Goal: Share content: Share content

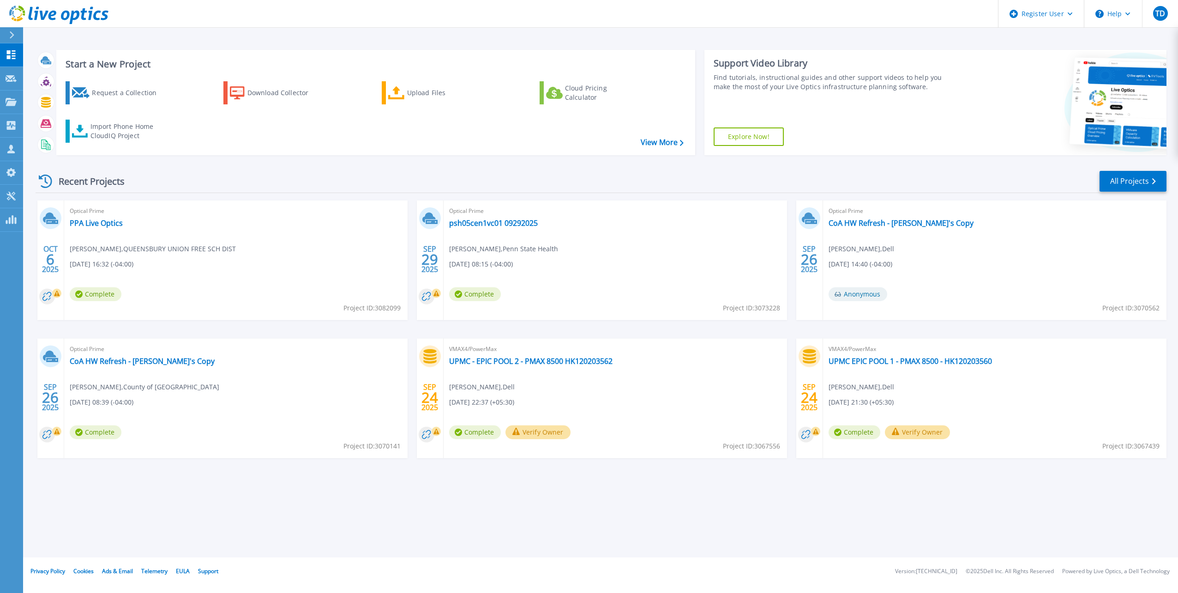
click at [187, 258] on div "Optical Prime PPA Live Optics Bernie Capron , QUEENSBURY UNION FREE SCH DIST 10…" at bounding box center [236, 260] width 344 height 120
click at [95, 221] on link "PPA Live Optics" at bounding box center [96, 222] width 53 height 9
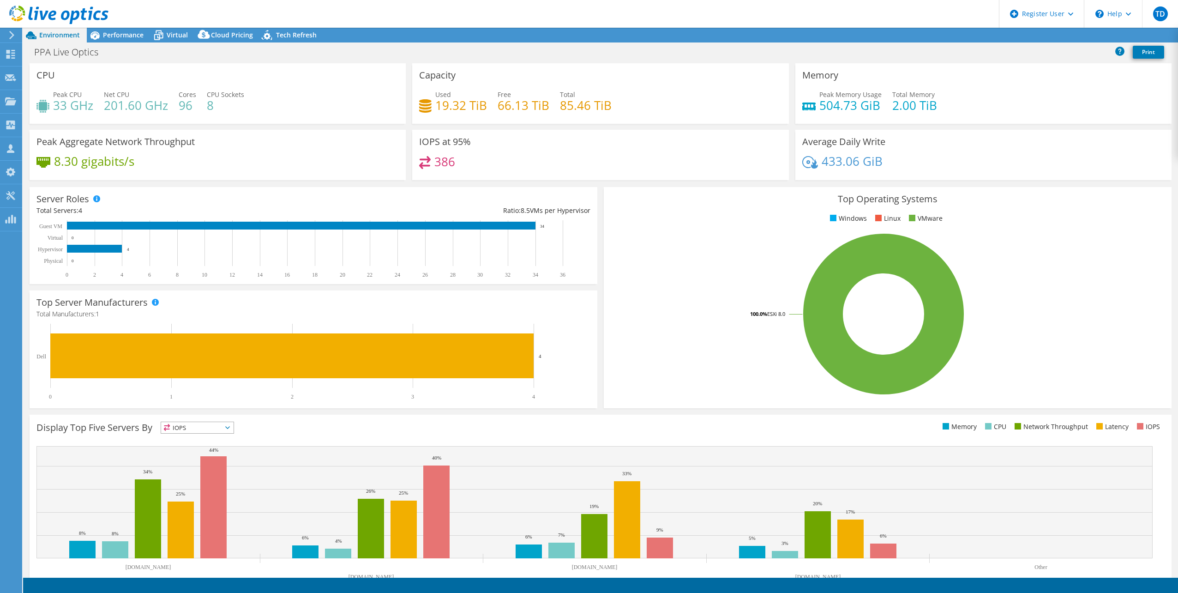
select select "USD"
click at [125, 33] on span "Performance" at bounding box center [123, 34] width 41 height 9
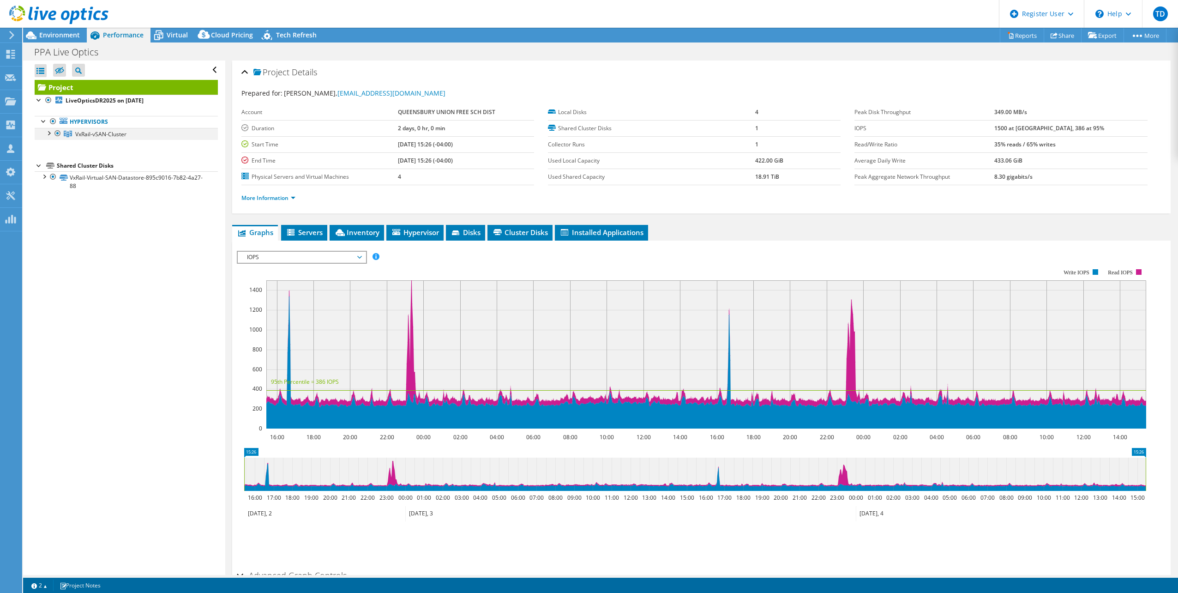
click at [51, 132] on div at bounding box center [48, 132] width 9 height 9
click at [174, 32] on span "Virtual" at bounding box center [177, 34] width 21 height 9
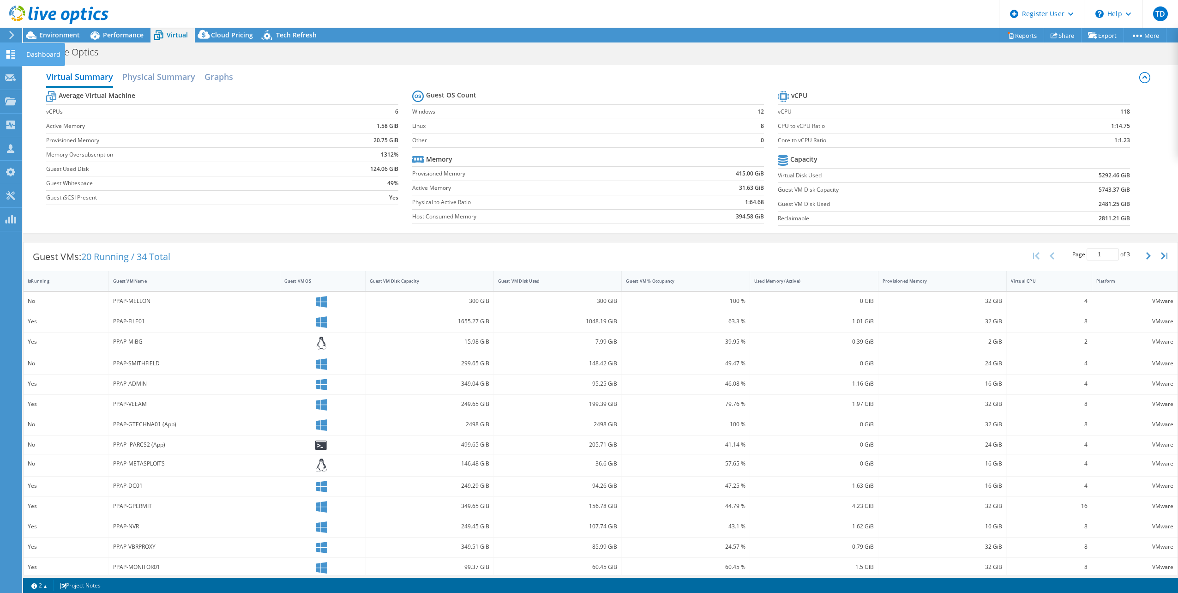
click at [15, 52] on use at bounding box center [10, 54] width 9 height 9
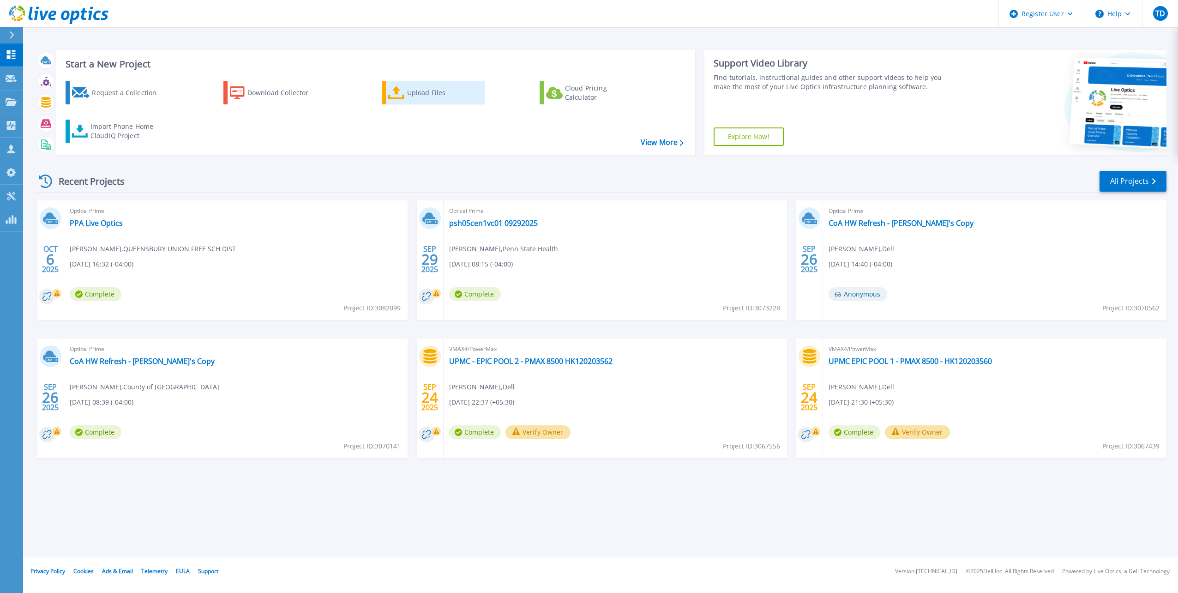
click at [406, 94] on link "Upload Files" at bounding box center [433, 92] width 103 height 23
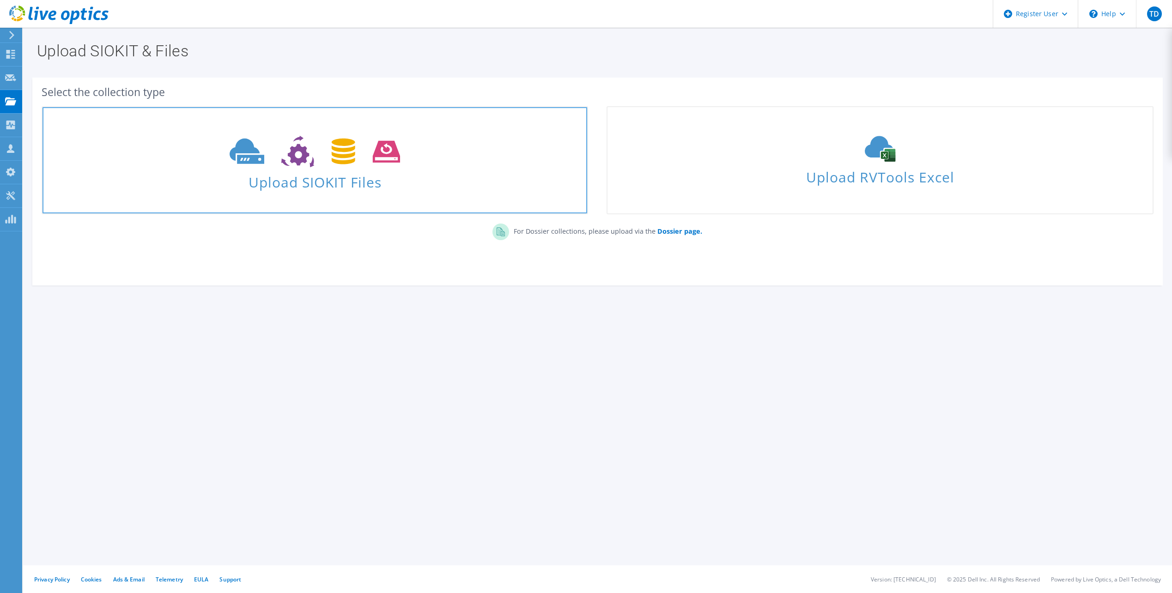
click at [305, 152] on use at bounding box center [315, 152] width 170 height 32
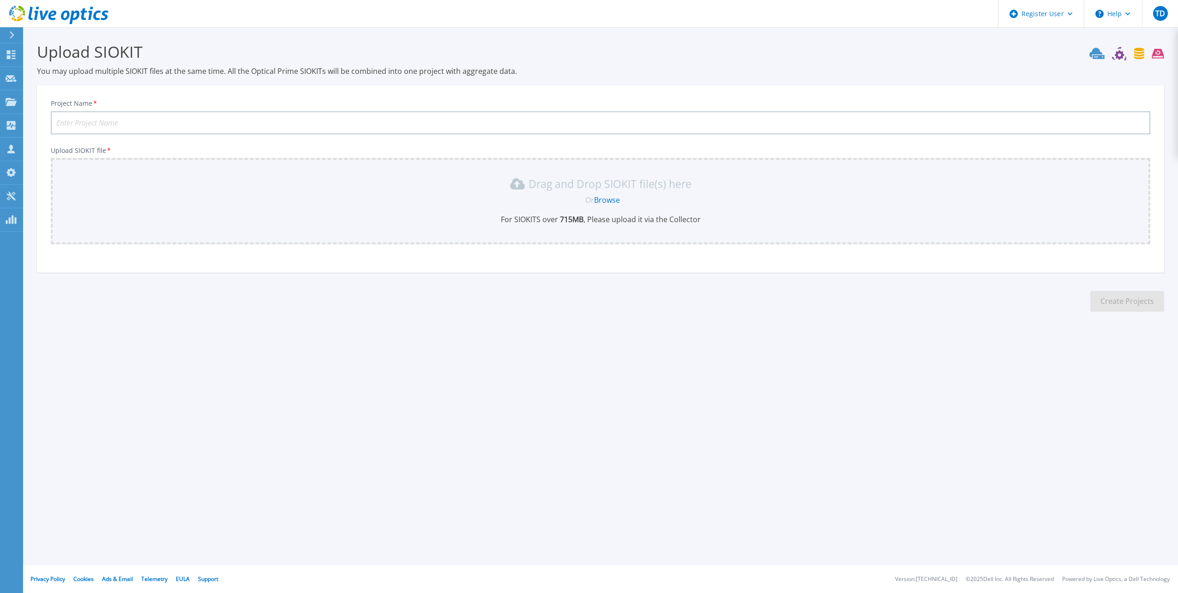
click at [197, 119] on input "Project Name *" at bounding box center [601, 122] width 1100 height 23
type input "Pittsburgh Parking Authority 2025 VxRail"
click at [613, 198] on link "Browse" at bounding box center [607, 200] width 26 height 10
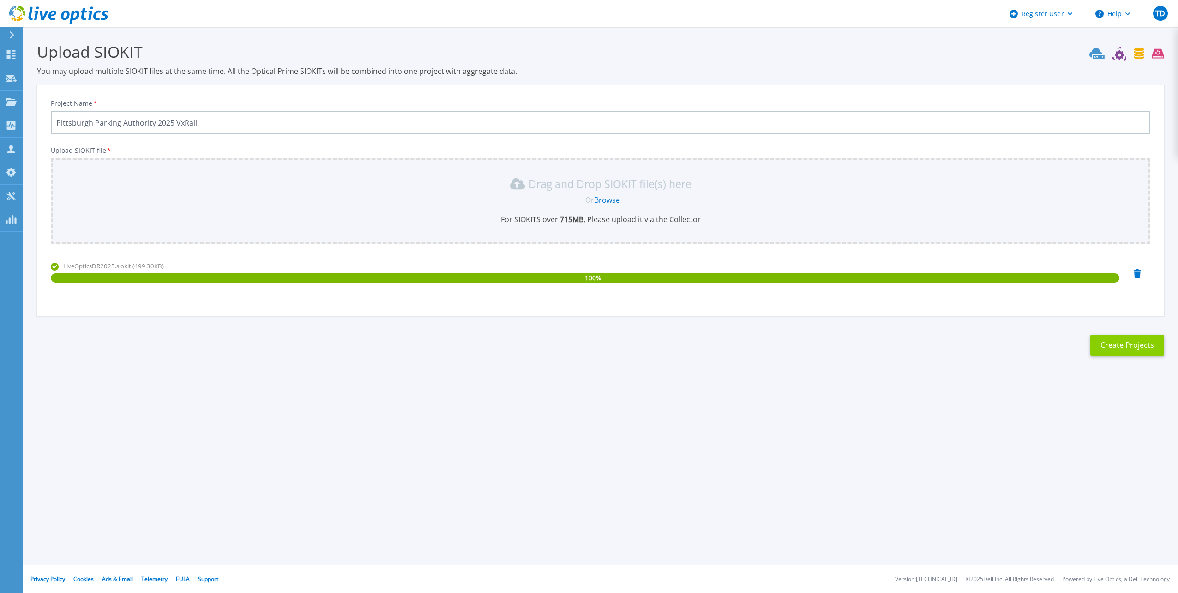
click at [1143, 345] on button "Create Projects" at bounding box center [1128, 345] width 74 height 21
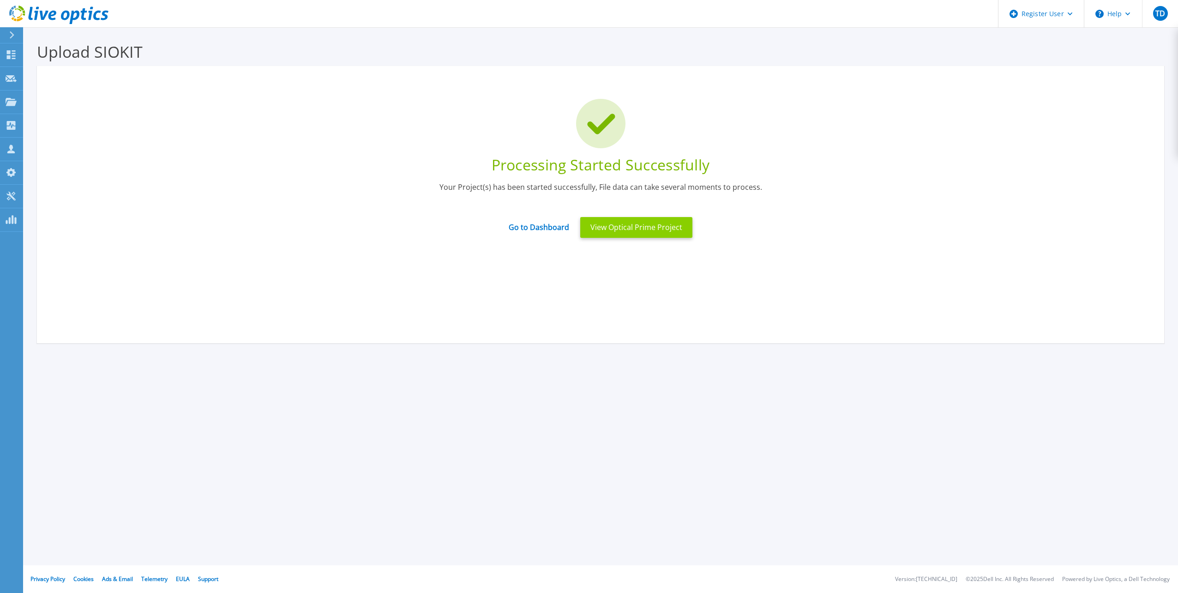
click at [632, 227] on button "View Optical Prime Project" at bounding box center [636, 227] width 112 height 21
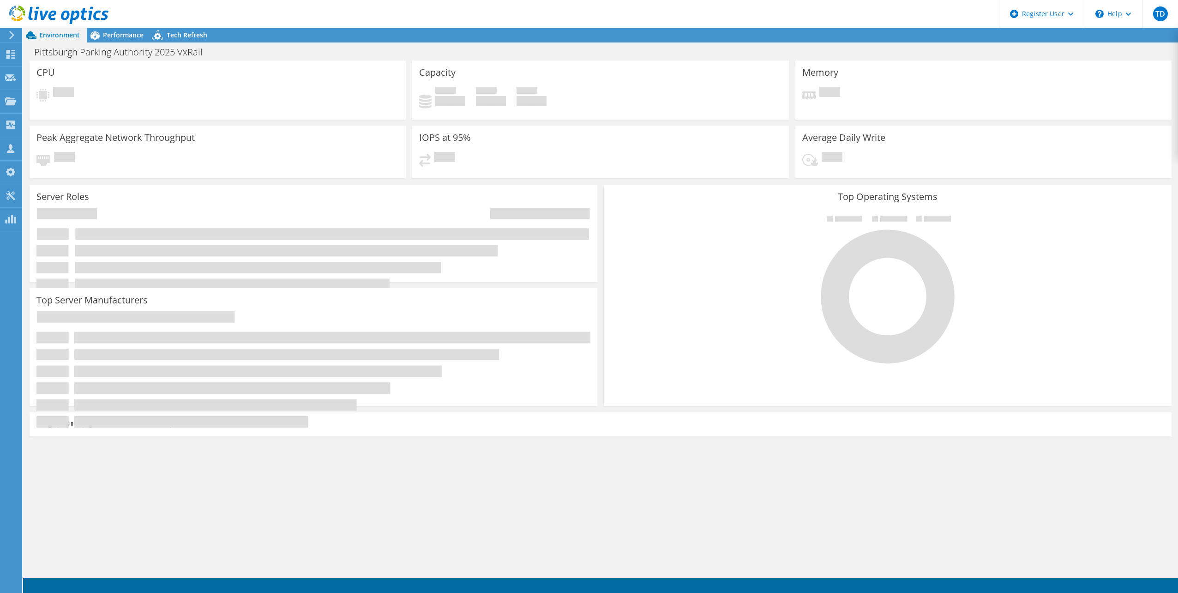
radio input "true"
radio input "false"
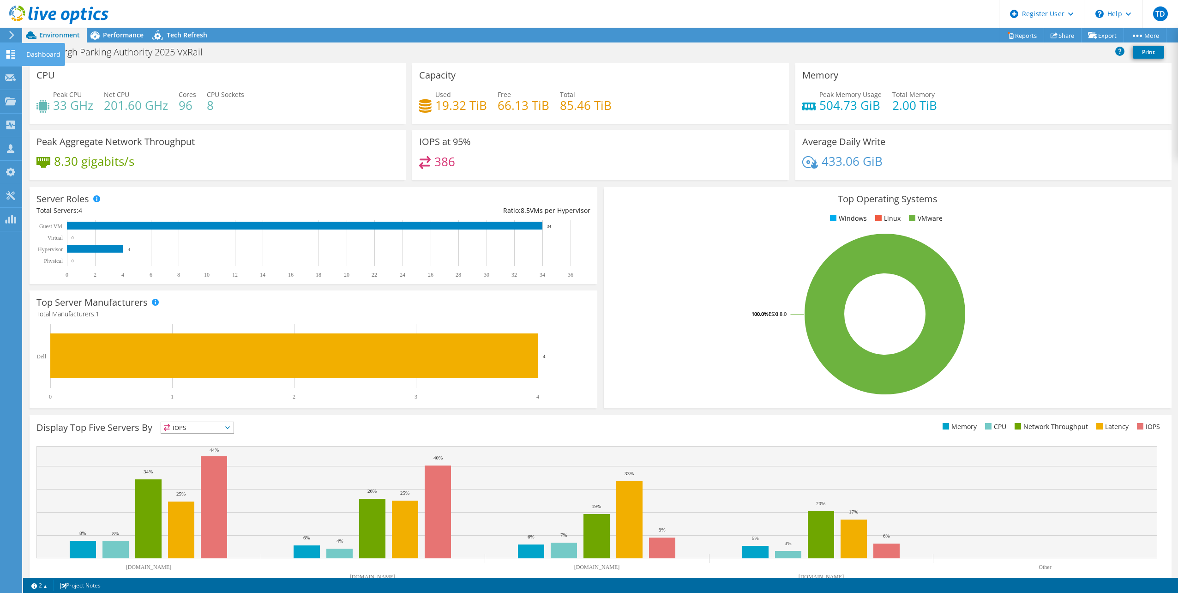
click at [10, 51] on icon at bounding box center [10, 54] width 11 height 9
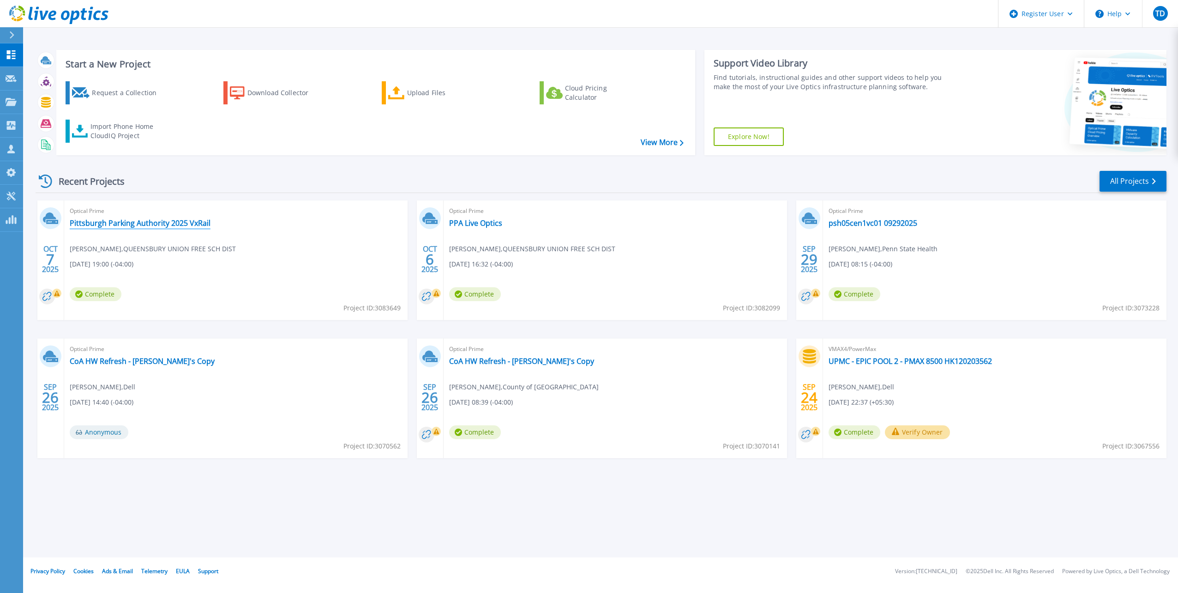
click at [189, 226] on link "Pittsburgh Parking Authority 2025 VxRail" at bounding box center [140, 222] width 141 height 9
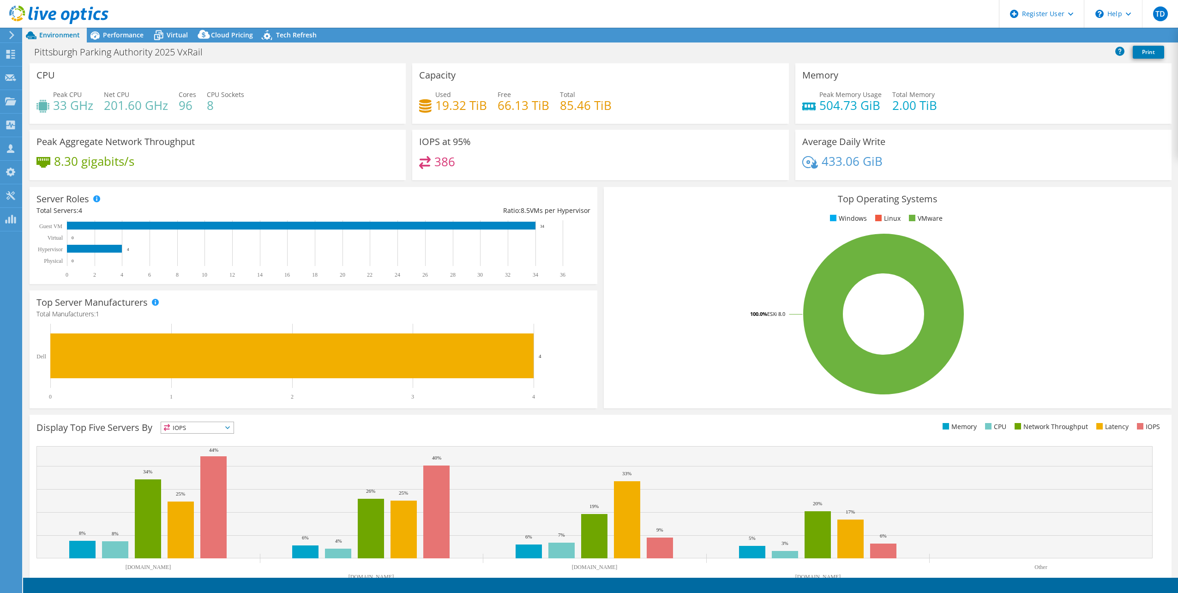
select select "USD"
click at [119, 40] on div "Performance" at bounding box center [119, 35] width 64 height 15
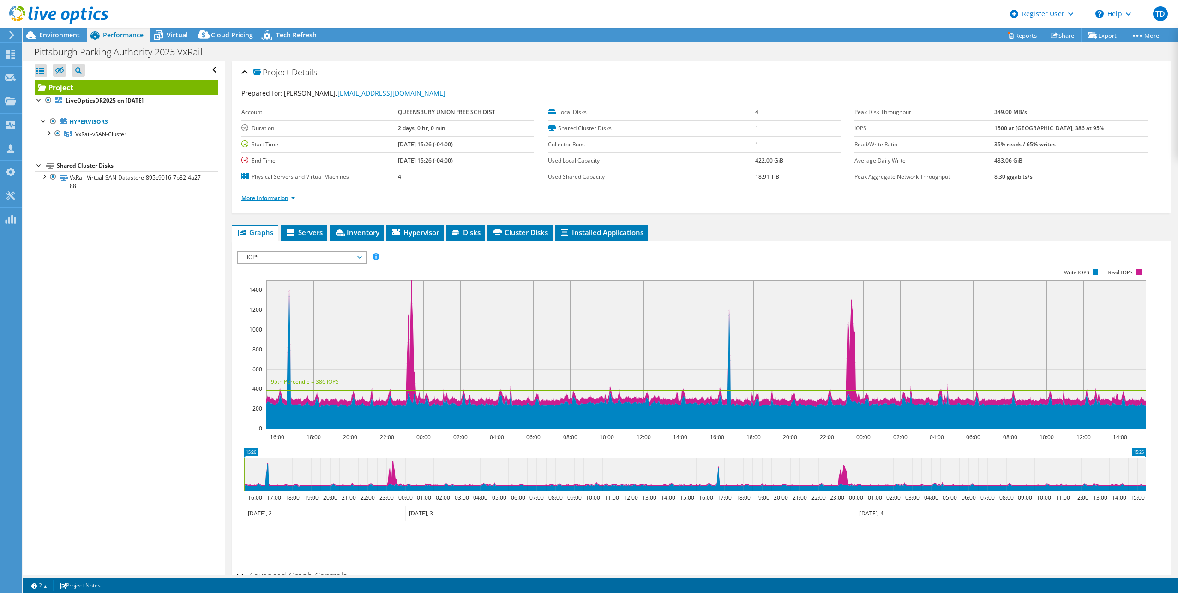
click at [292, 196] on link "More Information" at bounding box center [269, 198] width 54 height 8
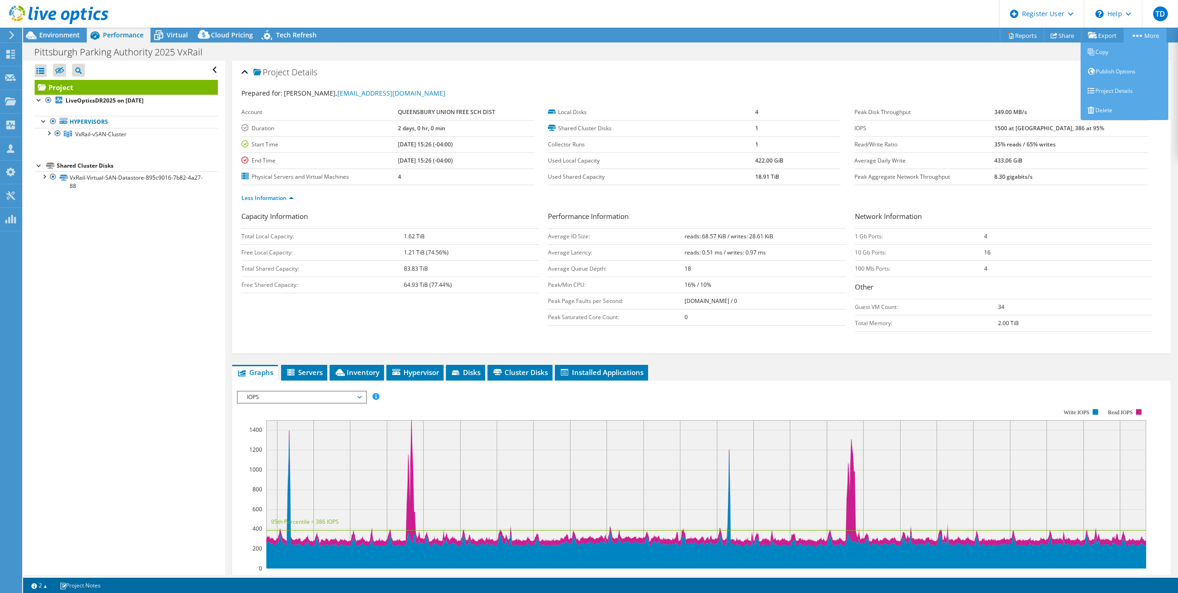
click at [1149, 37] on link "More" at bounding box center [1145, 35] width 43 height 14
click at [1117, 96] on link "Project Details" at bounding box center [1125, 90] width 88 height 19
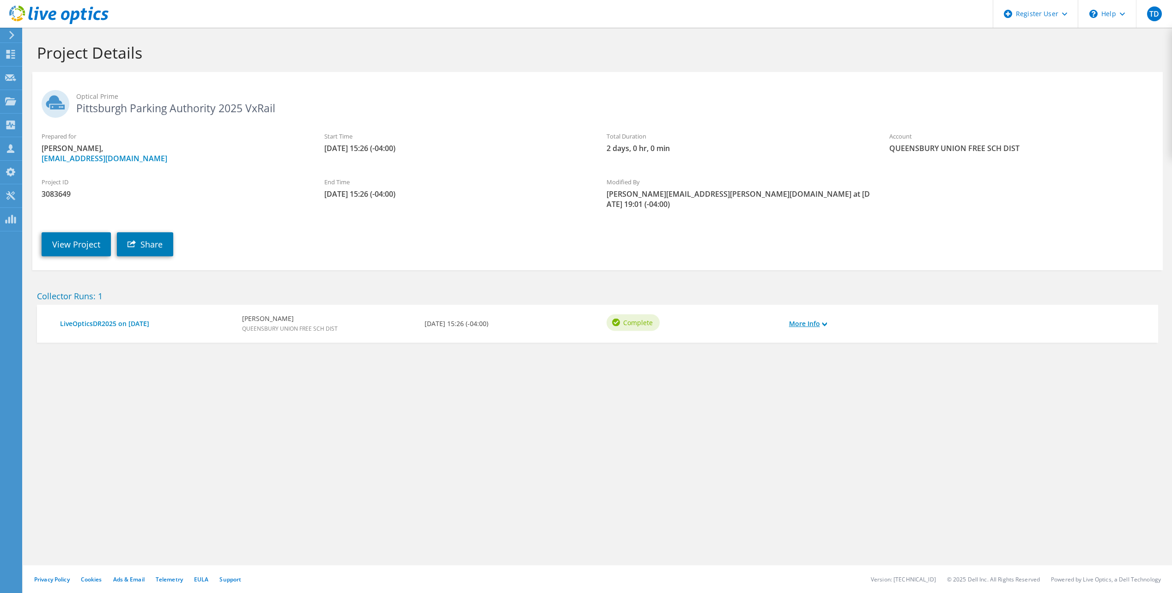
click at [805, 319] on link "More Info" at bounding box center [808, 324] width 38 height 10
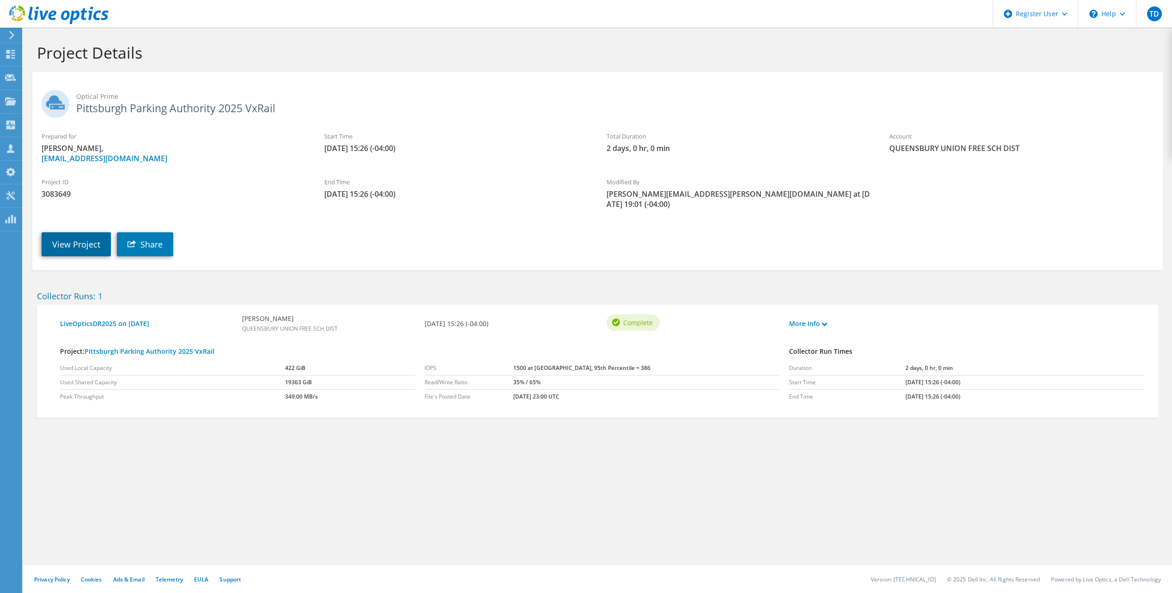
click at [87, 236] on link "View Project" at bounding box center [76, 244] width 69 height 24
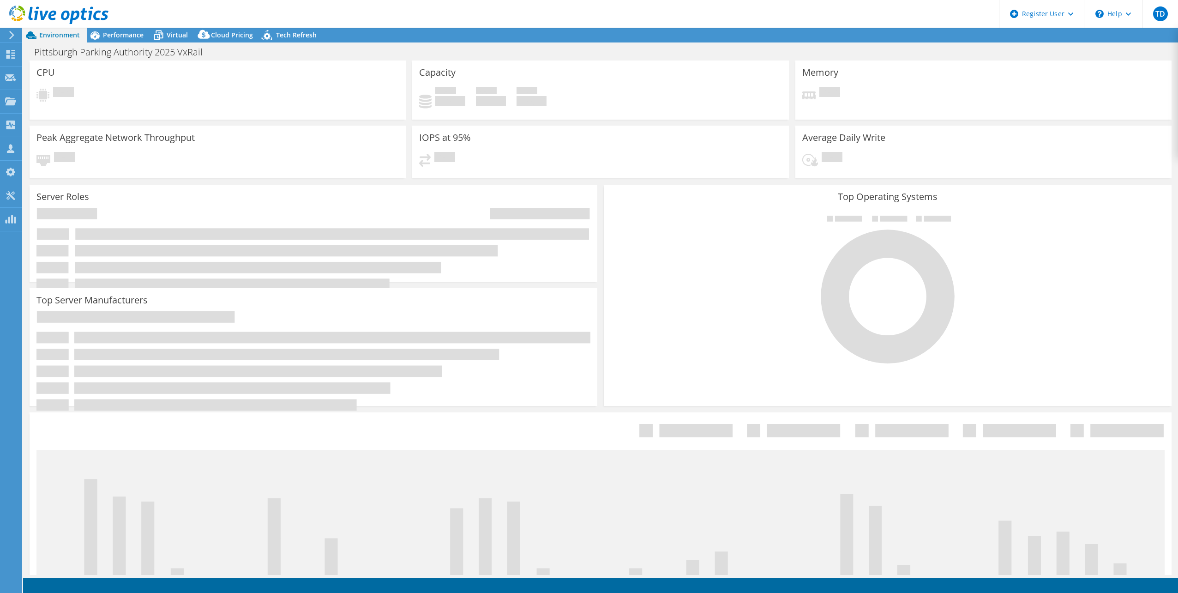
select select "USD"
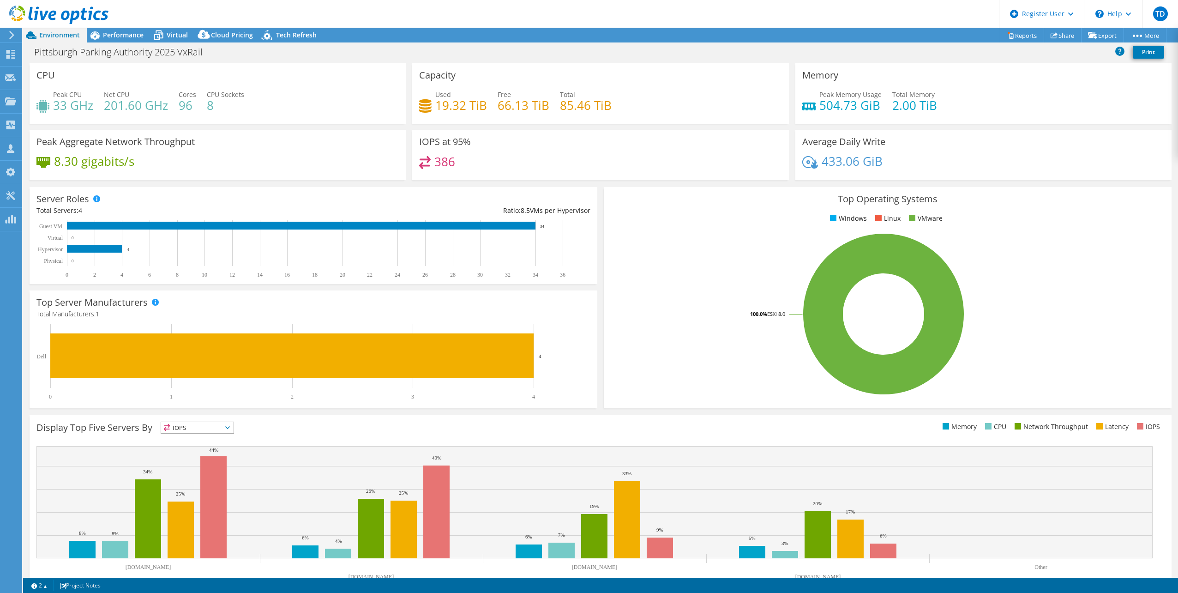
click at [260, 84] on div "CPU Peak CPU 33 GHz Net CPU 201.60 GHz Cores 96 CPU Sockets 8" at bounding box center [218, 93] width 376 height 60
click at [124, 33] on span "Performance" at bounding box center [123, 34] width 41 height 9
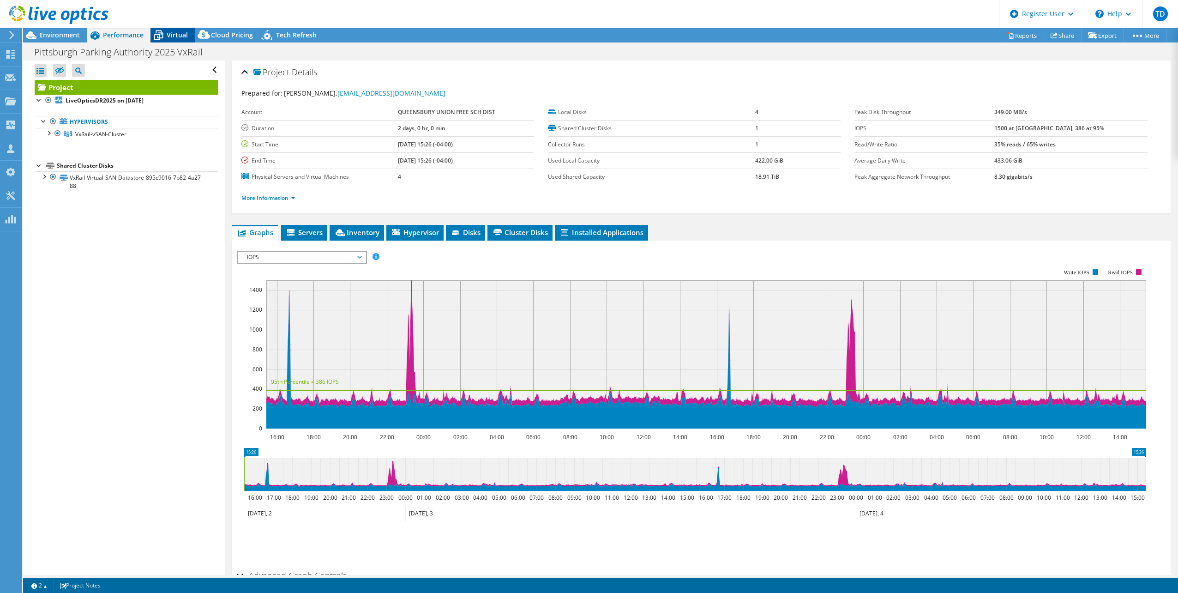
click at [178, 34] on span "Virtual" at bounding box center [177, 34] width 21 height 9
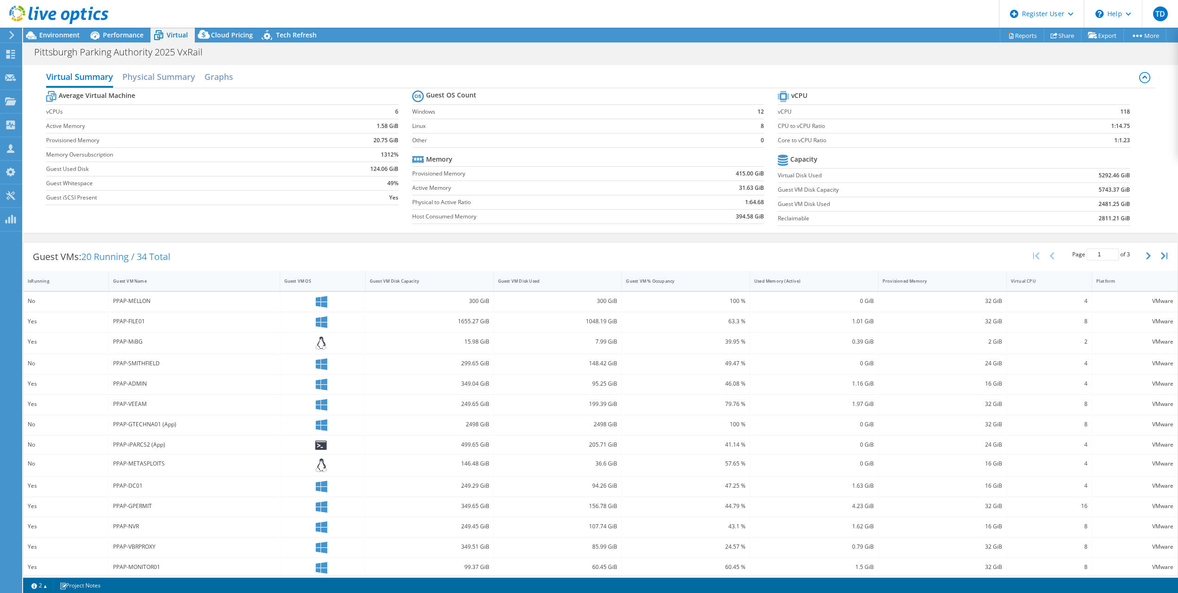
scroll to position [28, 0]
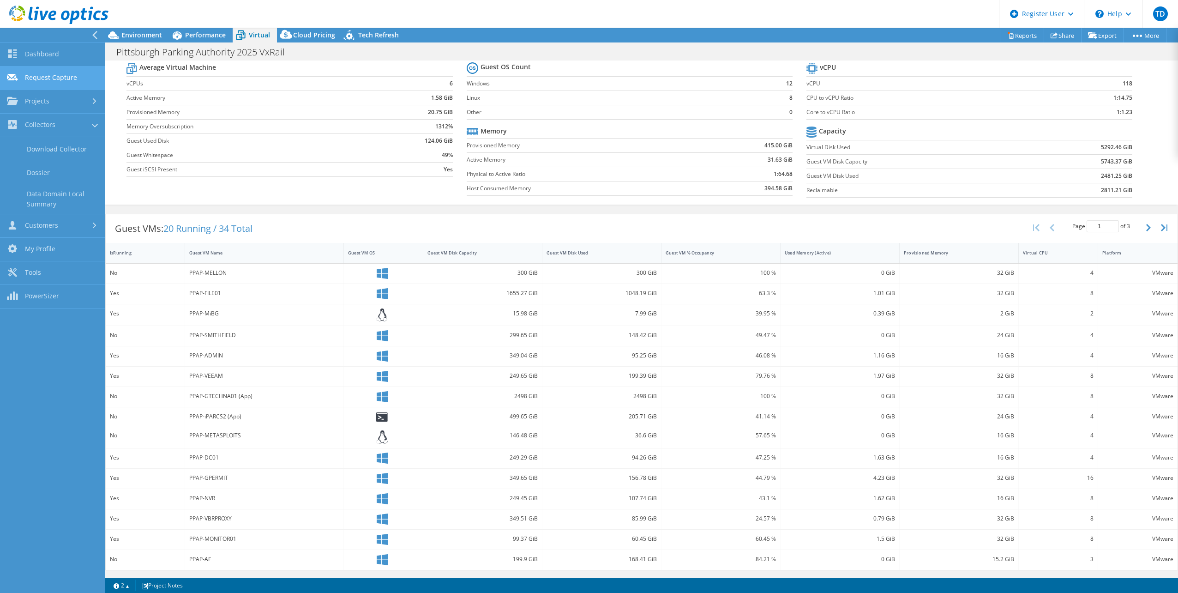
click at [69, 76] on link "Request Capture" at bounding box center [52, 78] width 105 height 24
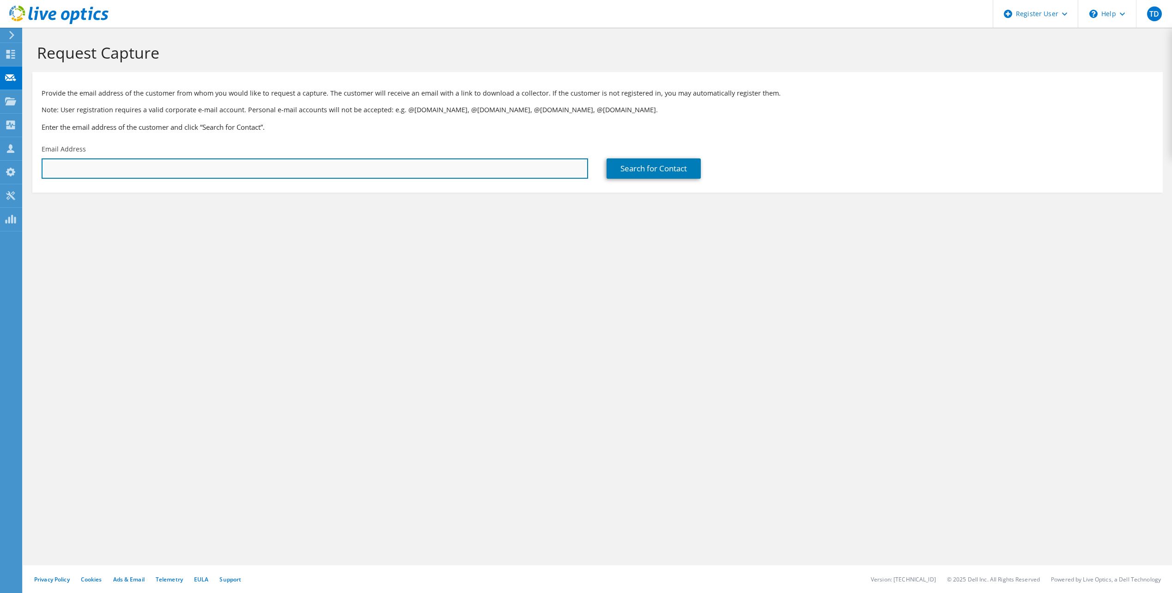
click at [246, 168] on input "text" at bounding box center [315, 168] width 546 height 20
paste input "[EMAIL_ADDRESS][DOMAIN_NAME]"
type input "[EMAIL_ADDRESS][DOMAIN_NAME]"
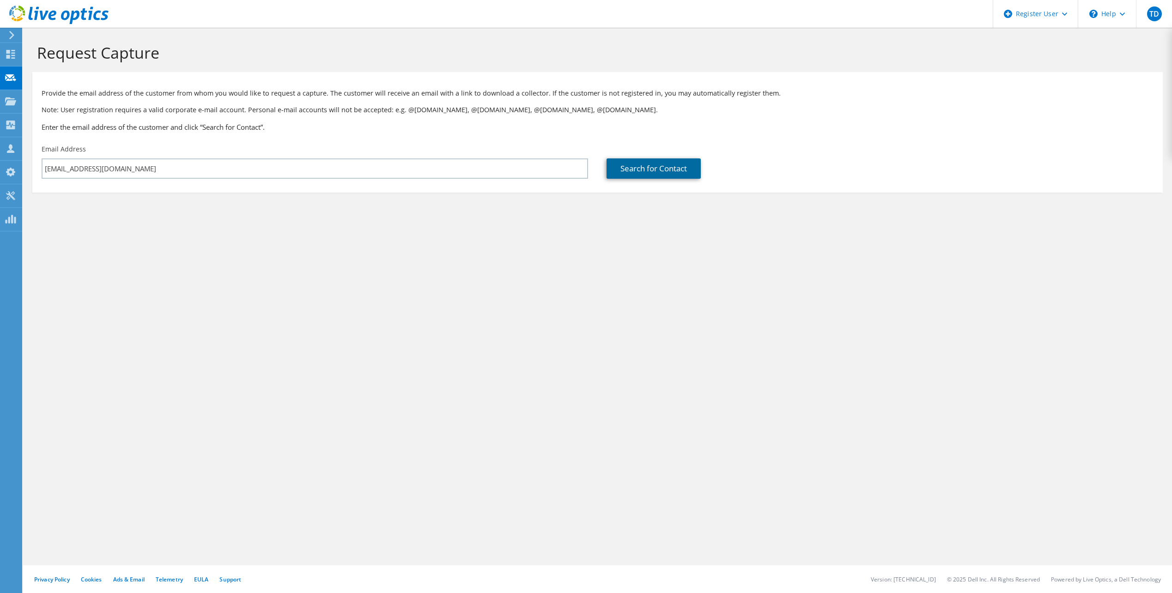
click at [660, 161] on link "Search for Contact" at bounding box center [653, 168] width 94 height 20
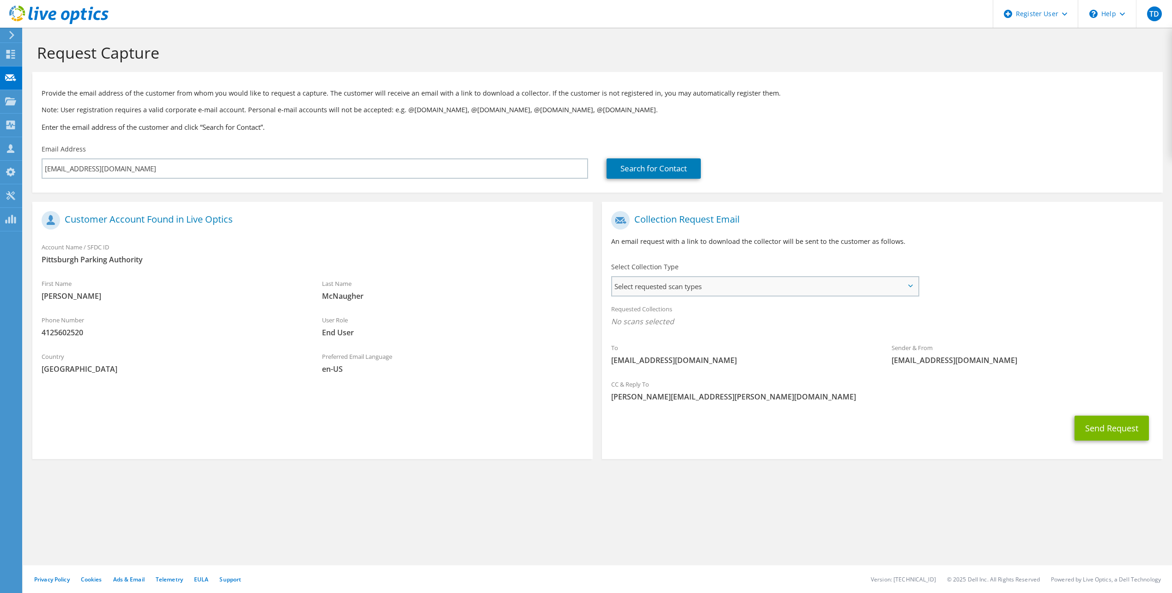
click at [882, 285] on span "Select requested scan types" at bounding box center [764, 286] width 305 height 18
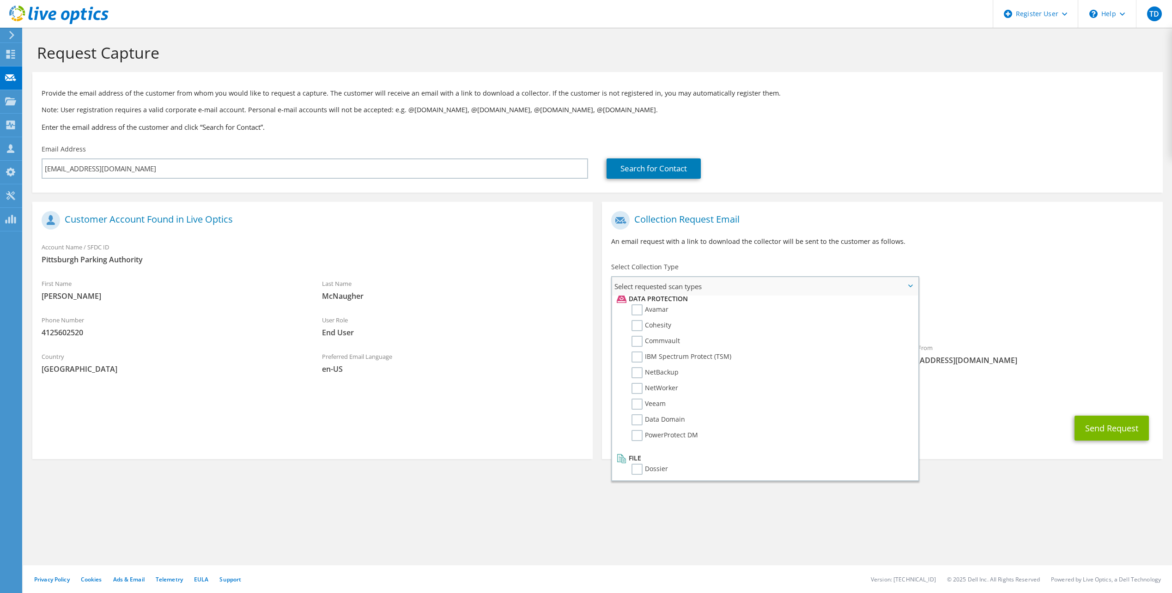
scroll to position [408, 0]
click at [636, 402] on label "Veeam" at bounding box center [648, 400] width 34 height 11
click at [0, 0] on input "Veeam" at bounding box center [0, 0] width 0 height 0
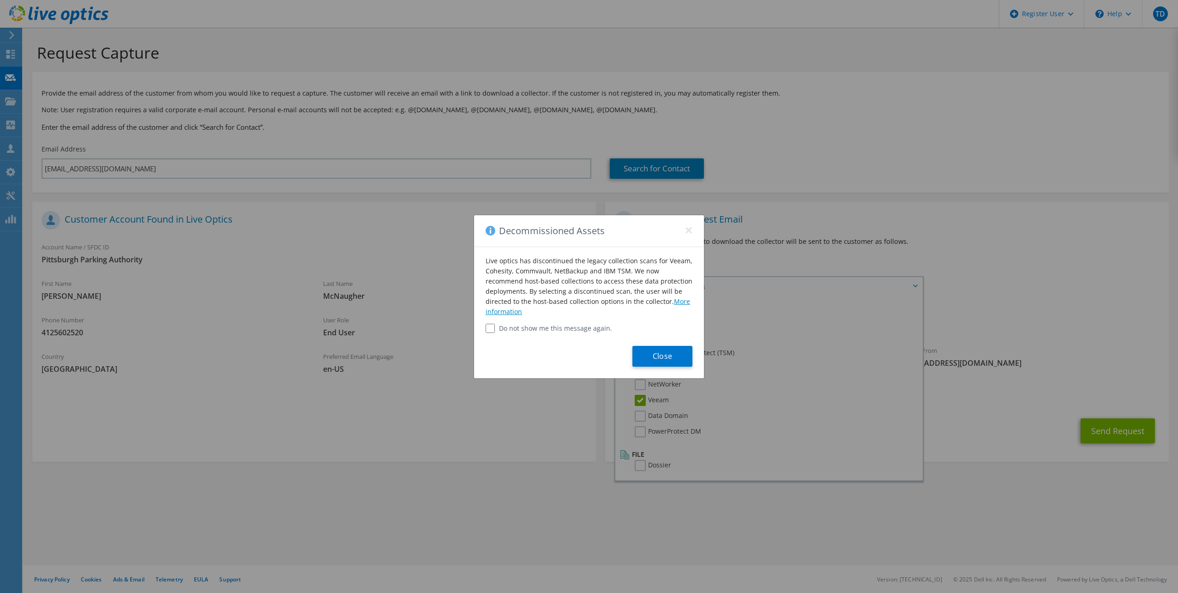
click at [676, 304] on link "More information" at bounding box center [588, 306] width 205 height 19
click at [644, 354] on button "Close" at bounding box center [663, 356] width 60 height 21
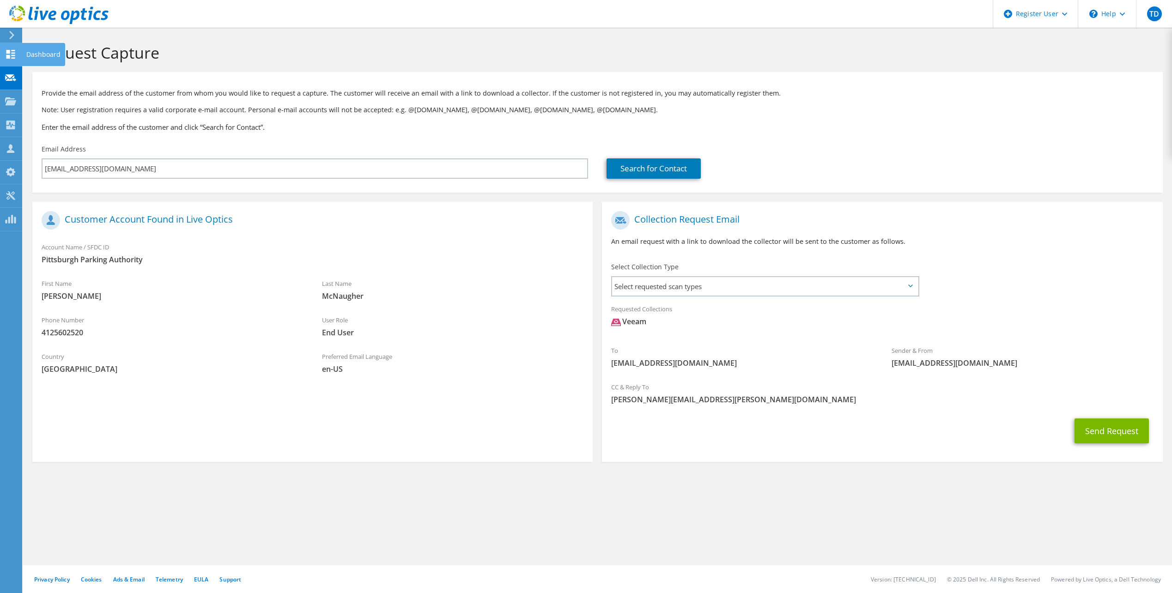
click at [14, 53] on use at bounding box center [10, 54] width 9 height 9
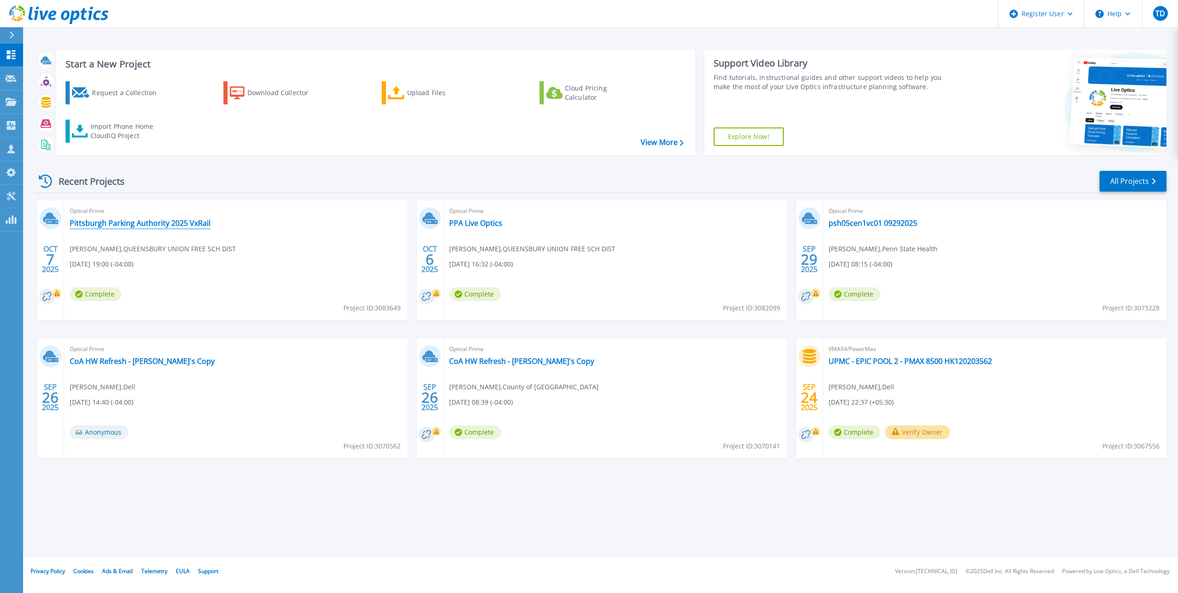
click at [195, 220] on link "Pittsburgh Parking Authority 2025 VxRail" at bounding box center [140, 222] width 141 height 9
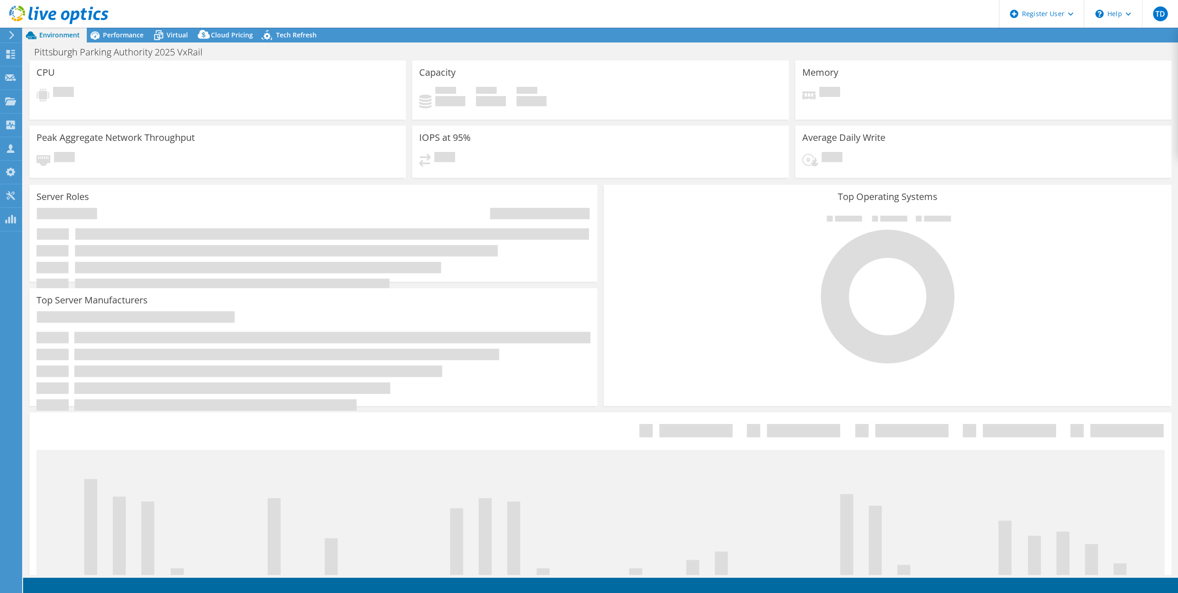
select select "USD"
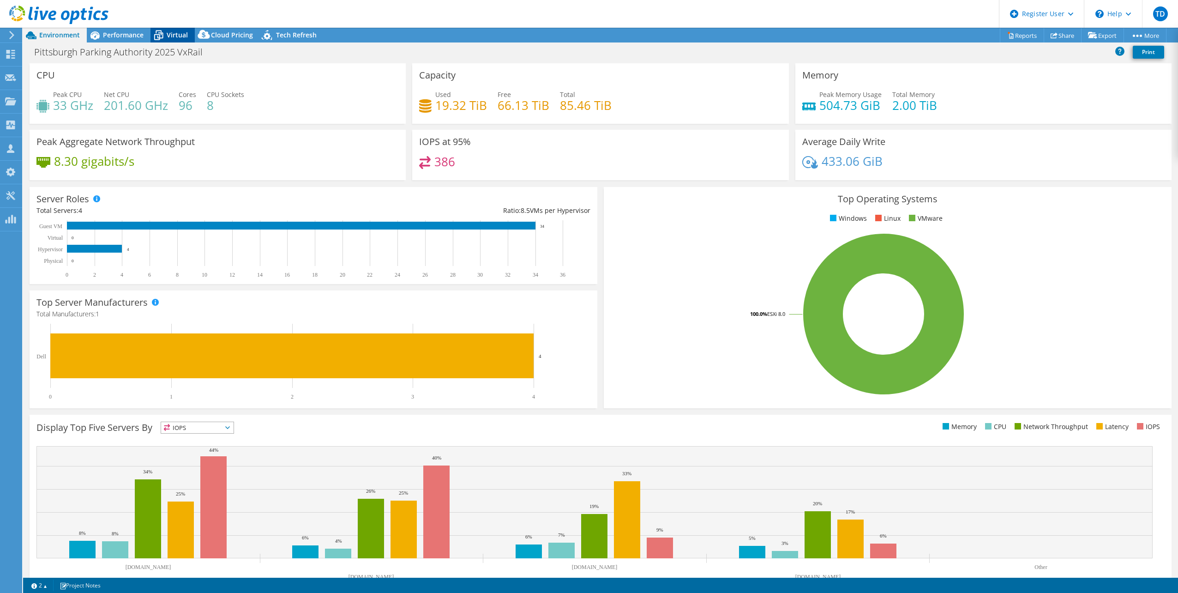
click at [186, 32] on span "Virtual" at bounding box center [177, 34] width 21 height 9
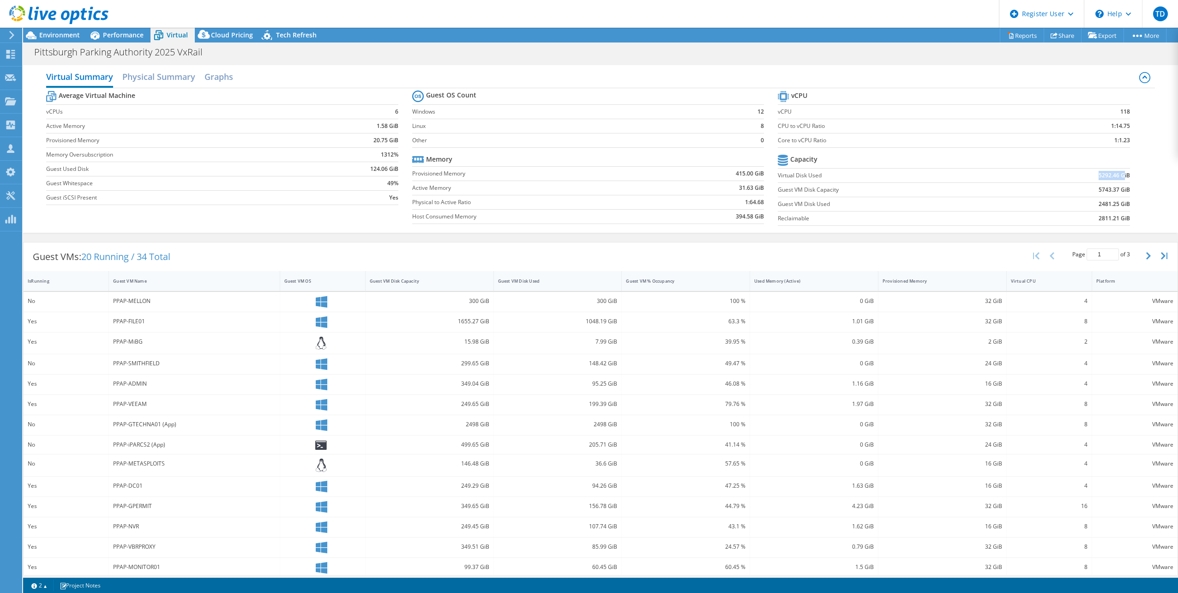
drag, startPoint x: 1093, startPoint y: 177, endPoint x: 1118, endPoint y: 175, distance: 25.5
click at [1118, 175] on b "5292.46 GiB" at bounding box center [1114, 175] width 31 height 9
drag, startPoint x: 1118, startPoint y: 175, endPoint x: 1144, endPoint y: 193, distance: 31.3
click at [1144, 193] on div "Average Virtual Machine vCPUs 6 Active Memory 1.58 GiB Provisioned Memory 20.75…" at bounding box center [600, 159] width 1109 height 142
drag, startPoint x: 1126, startPoint y: 206, endPoint x: 1082, endPoint y: 201, distance: 44.6
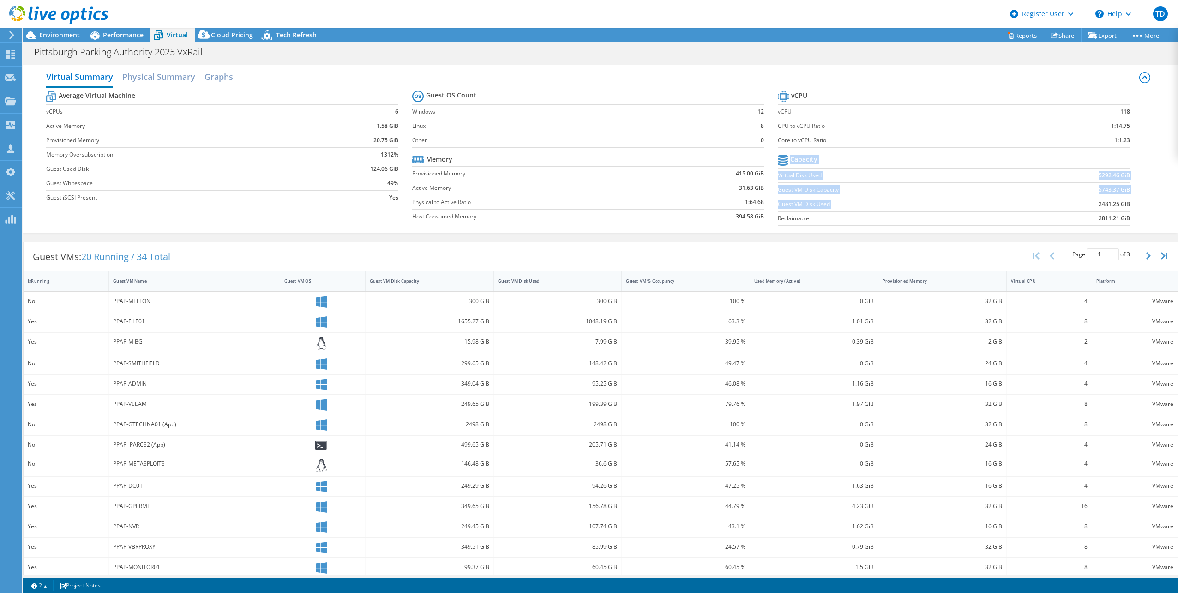
click at [1082, 201] on section "vCPU vCPU 118 CPU to vCPU Ratio 1:14.75 Core to vCPU Ratio 1:1.23 Capacity Virt…" at bounding box center [961, 160] width 366 height 142
drag, startPoint x: 1082, startPoint y: 201, endPoint x: 1092, endPoint y: 205, distance: 10.4
click at [1092, 205] on td "2481.25 GiB" at bounding box center [1073, 204] width 114 height 14
click at [1051, 36] on icon at bounding box center [1054, 35] width 7 height 7
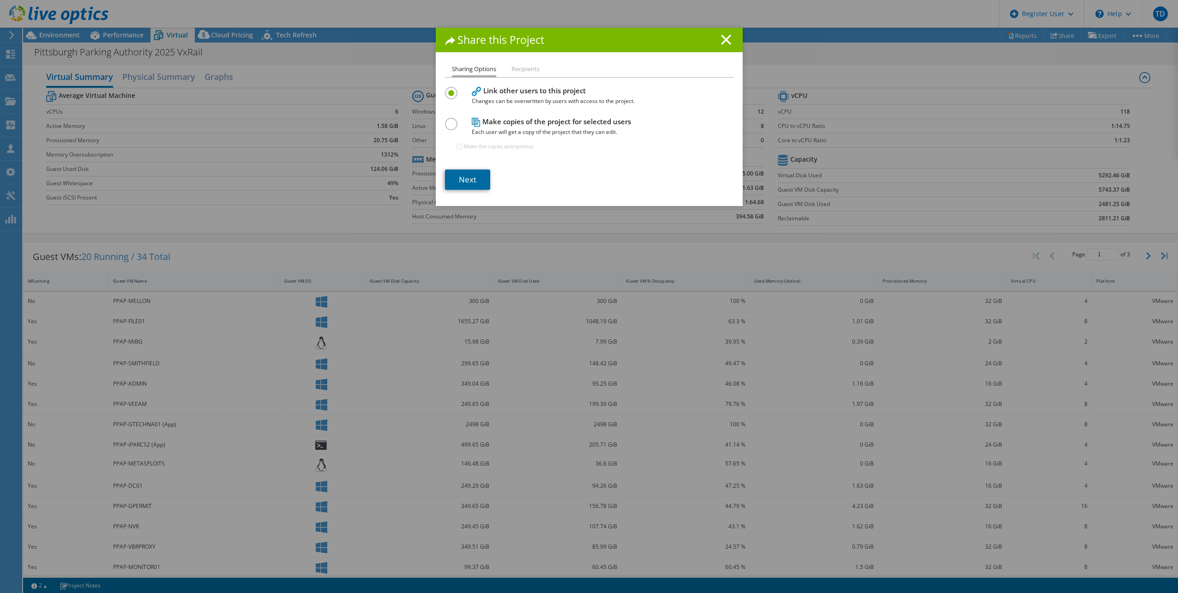
click at [460, 179] on link "Next" at bounding box center [467, 179] width 45 height 20
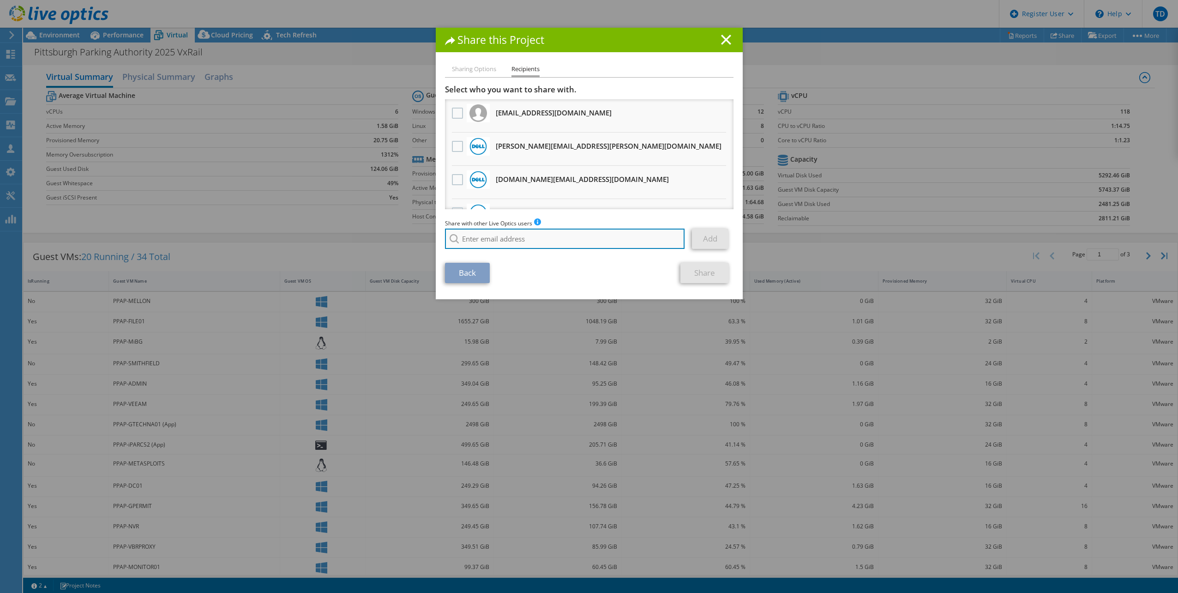
click at [491, 235] on input "search" at bounding box center [565, 239] width 240 height 20
click at [508, 252] on li "[EMAIL_ADDRESS][DOMAIN_NAME]" at bounding box center [498, 251] width 106 height 11
type input "[EMAIL_ADDRESS][DOMAIN_NAME]"
click at [707, 242] on link "Add" at bounding box center [710, 239] width 36 height 20
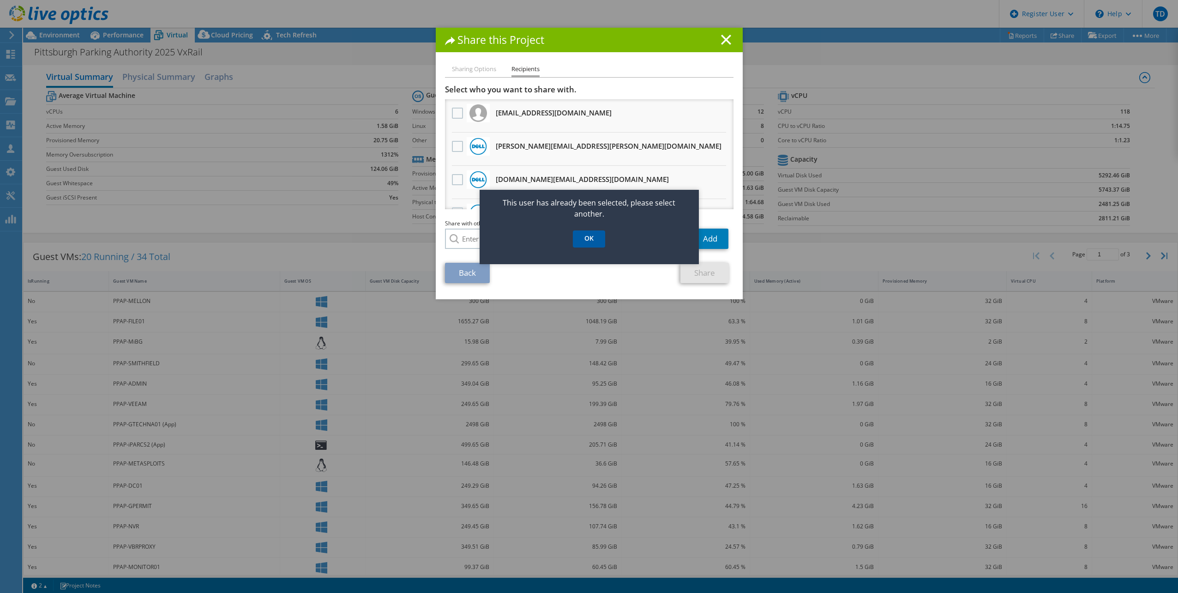
click at [596, 236] on link "OK" at bounding box center [589, 238] width 32 height 17
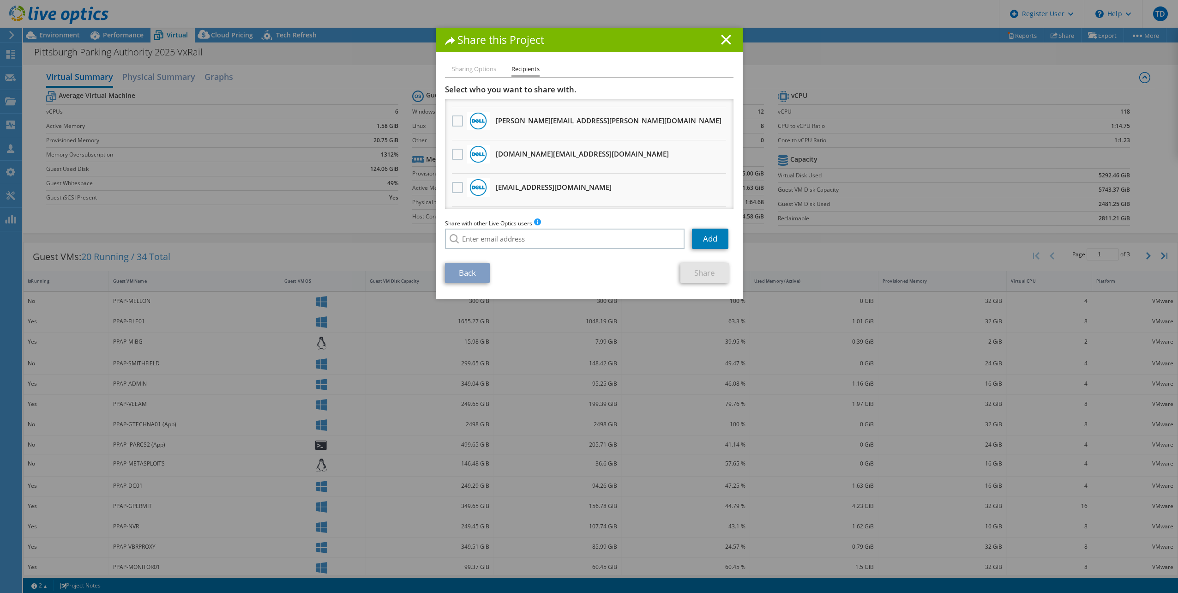
scroll to position [47, 0]
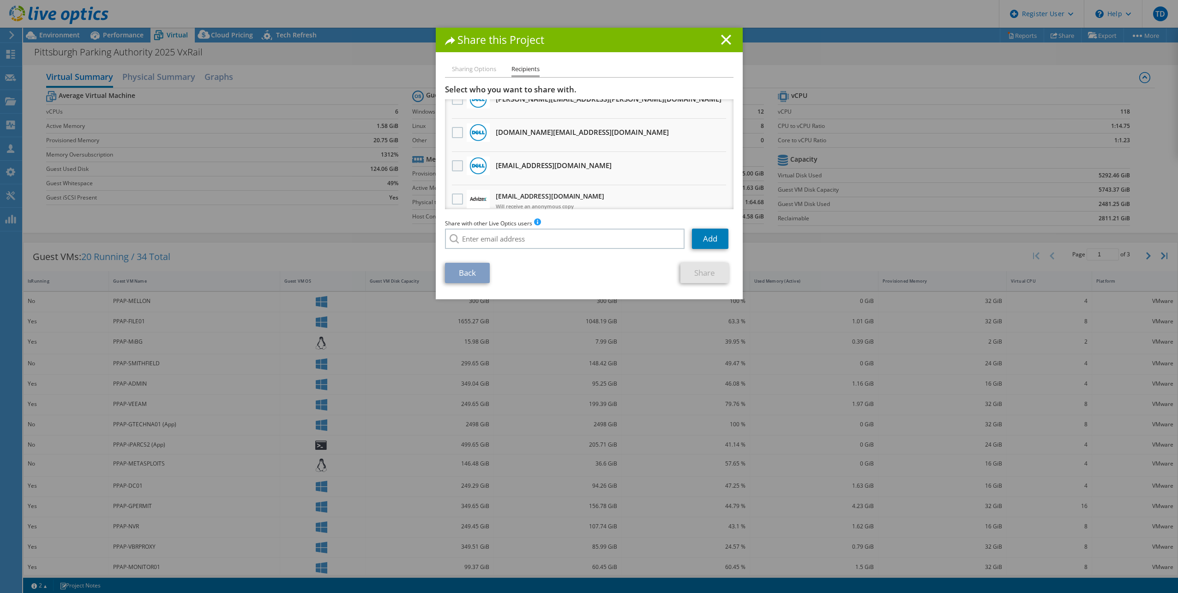
click at [453, 166] on label at bounding box center [458, 165] width 13 height 11
click at [0, 0] on input "checkbox" at bounding box center [0, 0] width 0 height 0
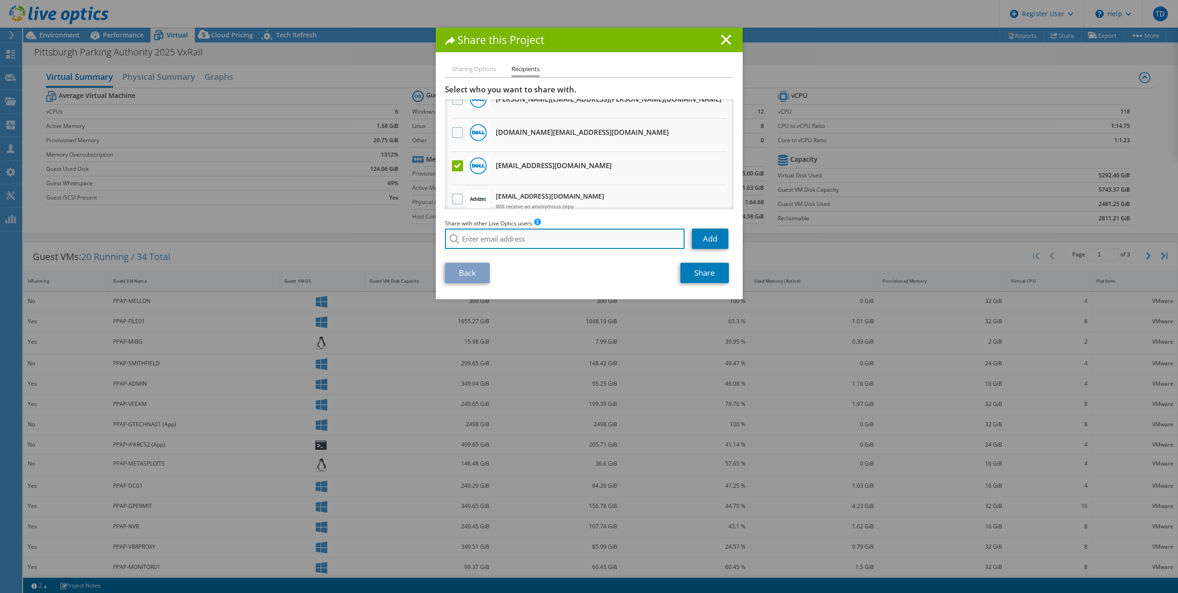
click at [517, 247] on input "search" at bounding box center [565, 239] width 240 height 20
type input "s"
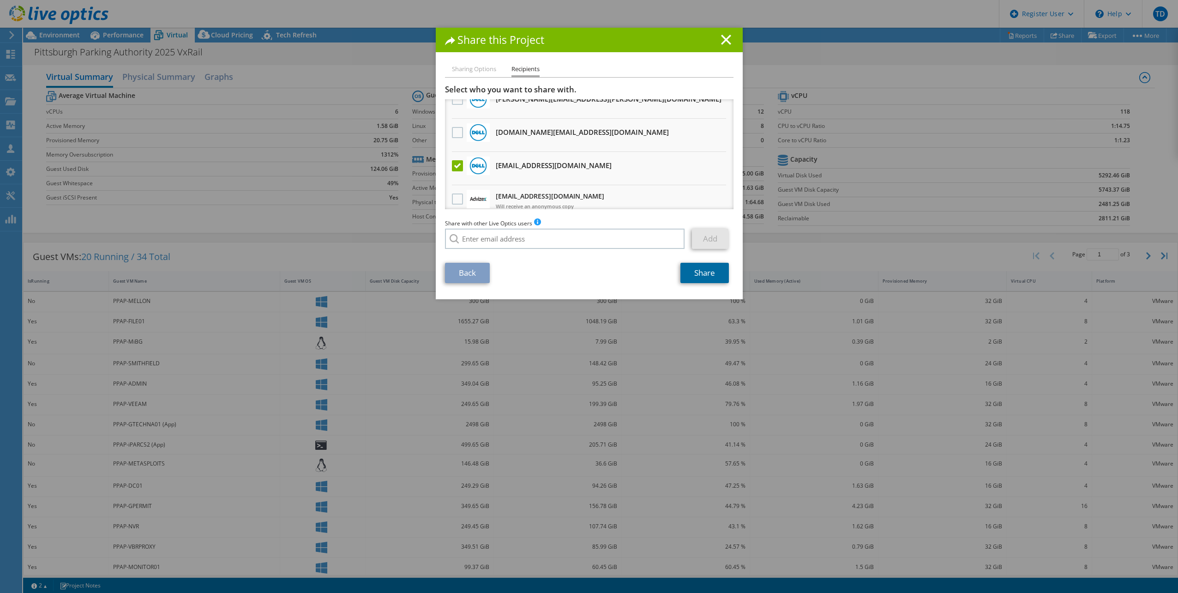
click at [705, 272] on link "Share" at bounding box center [705, 273] width 48 height 20
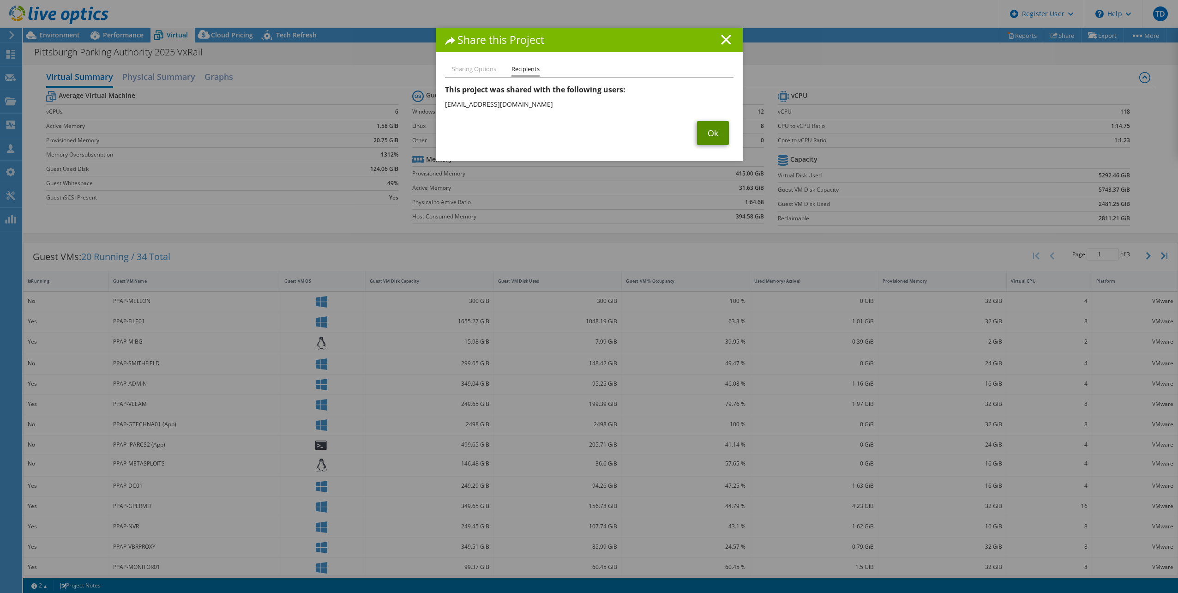
click at [716, 133] on link "Ok" at bounding box center [713, 133] width 32 height 24
